Goal: Check status: Check status

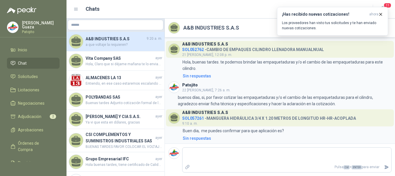
scroll to position [36, 0]
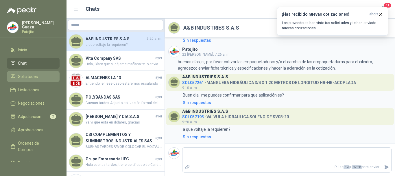
click at [34, 79] on span "Solicitudes" at bounding box center [28, 76] width 20 height 6
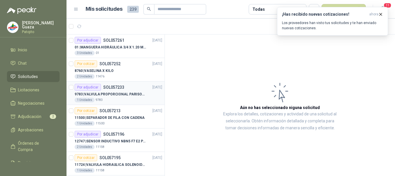
click at [106, 88] on p "SOL057233" at bounding box center [113, 87] width 21 height 4
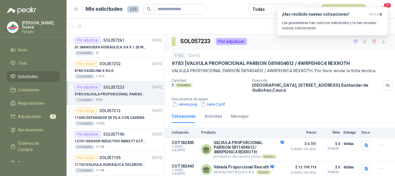
scroll to position [2, 0]
click at [383, 13] on icon "button" at bounding box center [380, 14] width 5 height 5
click at [380, 12] on icon "button" at bounding box center [380, 14] width 5 height 5
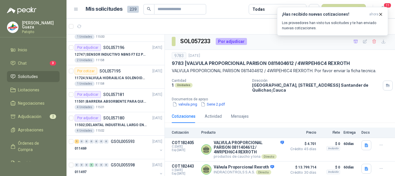
scroll to position [0, 0]
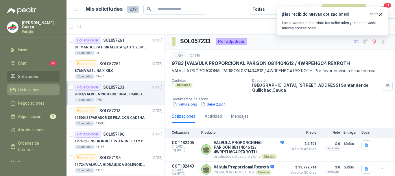
click at [25, 86] on link "Licitaciones" at bounding box center [33, 89] width 53 height 11
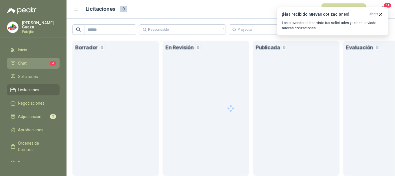
click at [31, 65] on li "Chat 3" at bounding box center [33, 63] width 46 height 6
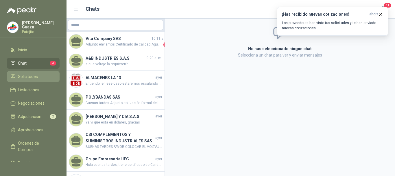
click at [32, 75] on span "Solicitudes" at bounding box center [28, 76] width 20 height 6
